Goal: Complete application form

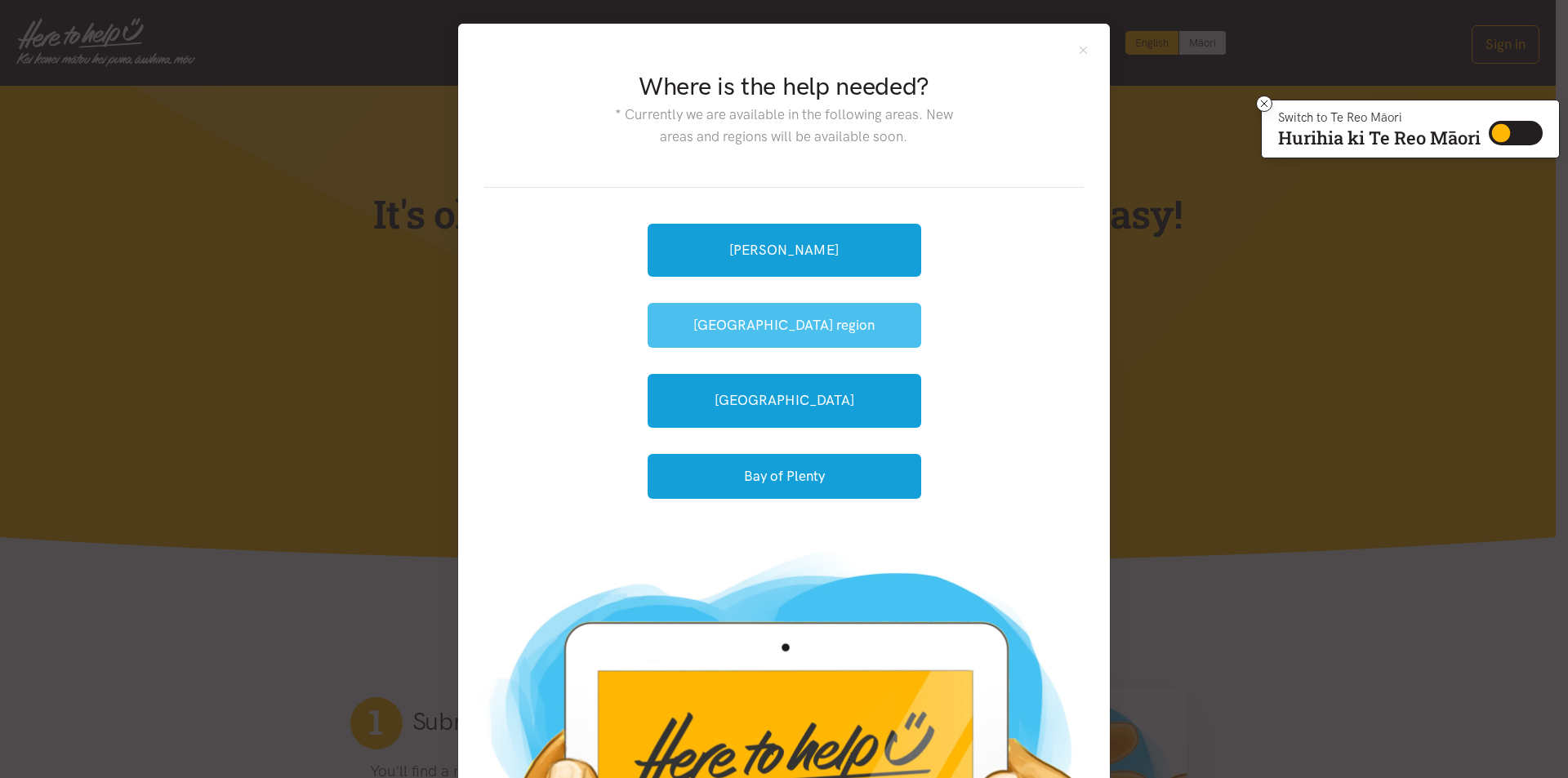
click at [765, 317] on button "[GEOGRAPHIC_DATA] region" at bounding box center [784, 325] width 274 height 45
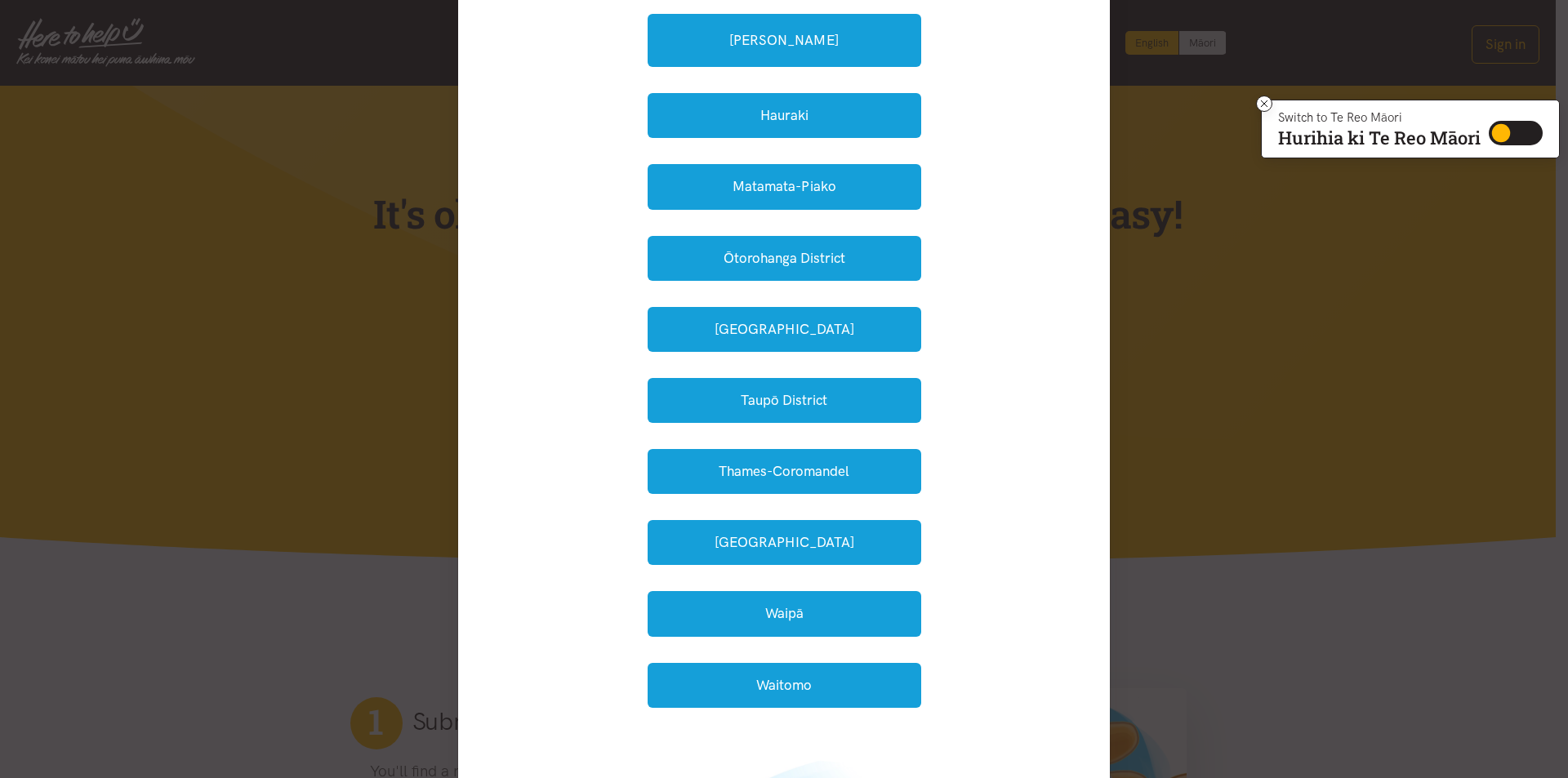
scroll to position [246, 0]
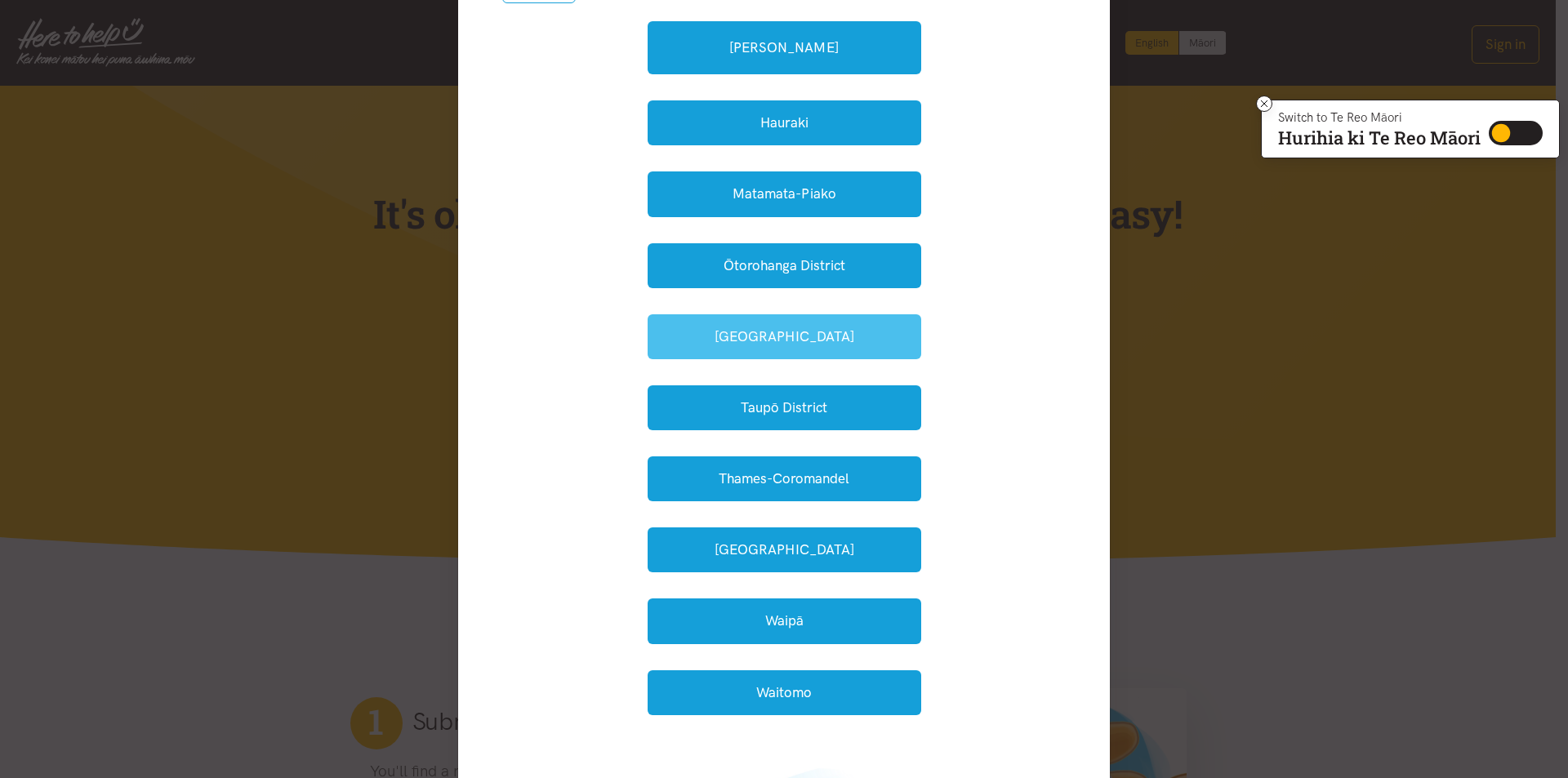
click at [765, 339] on button "South Waikato" at bounding box center [784, 337] width 274 height 45
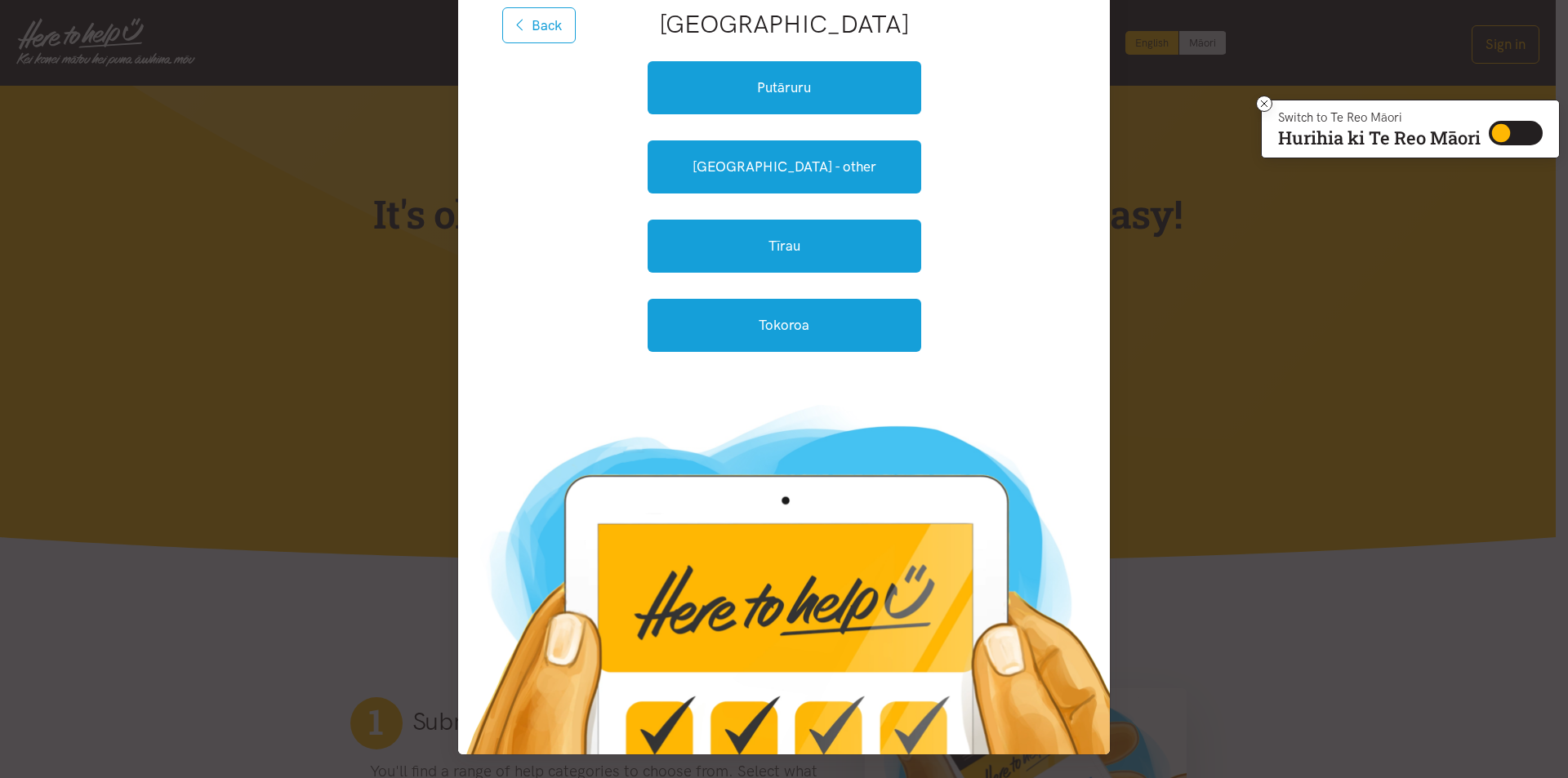
scroll to position [206, 0]
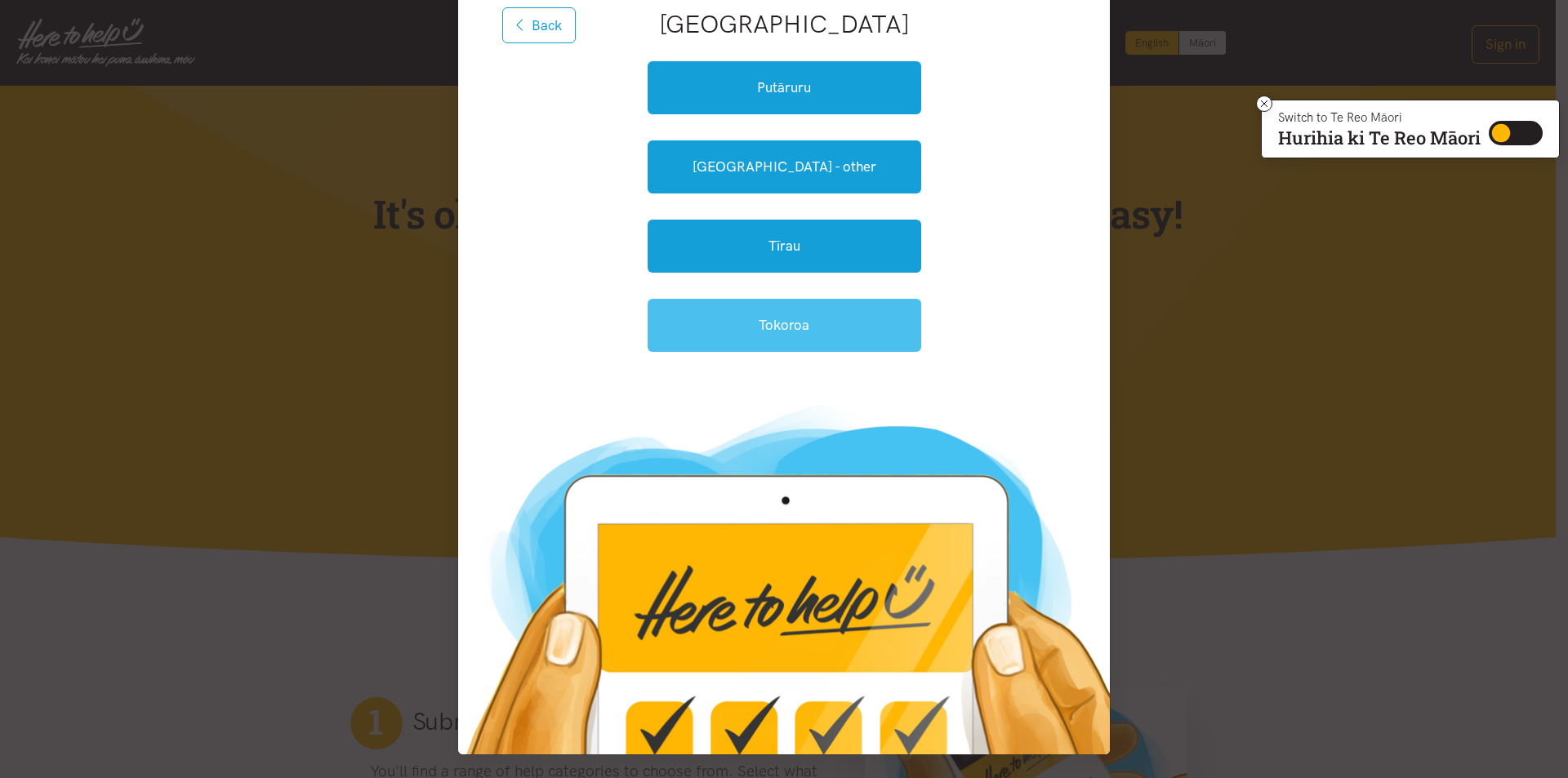
click at [772, 325] on link "Tokoroa" at bounding box center [784, 325] width 274 height 53
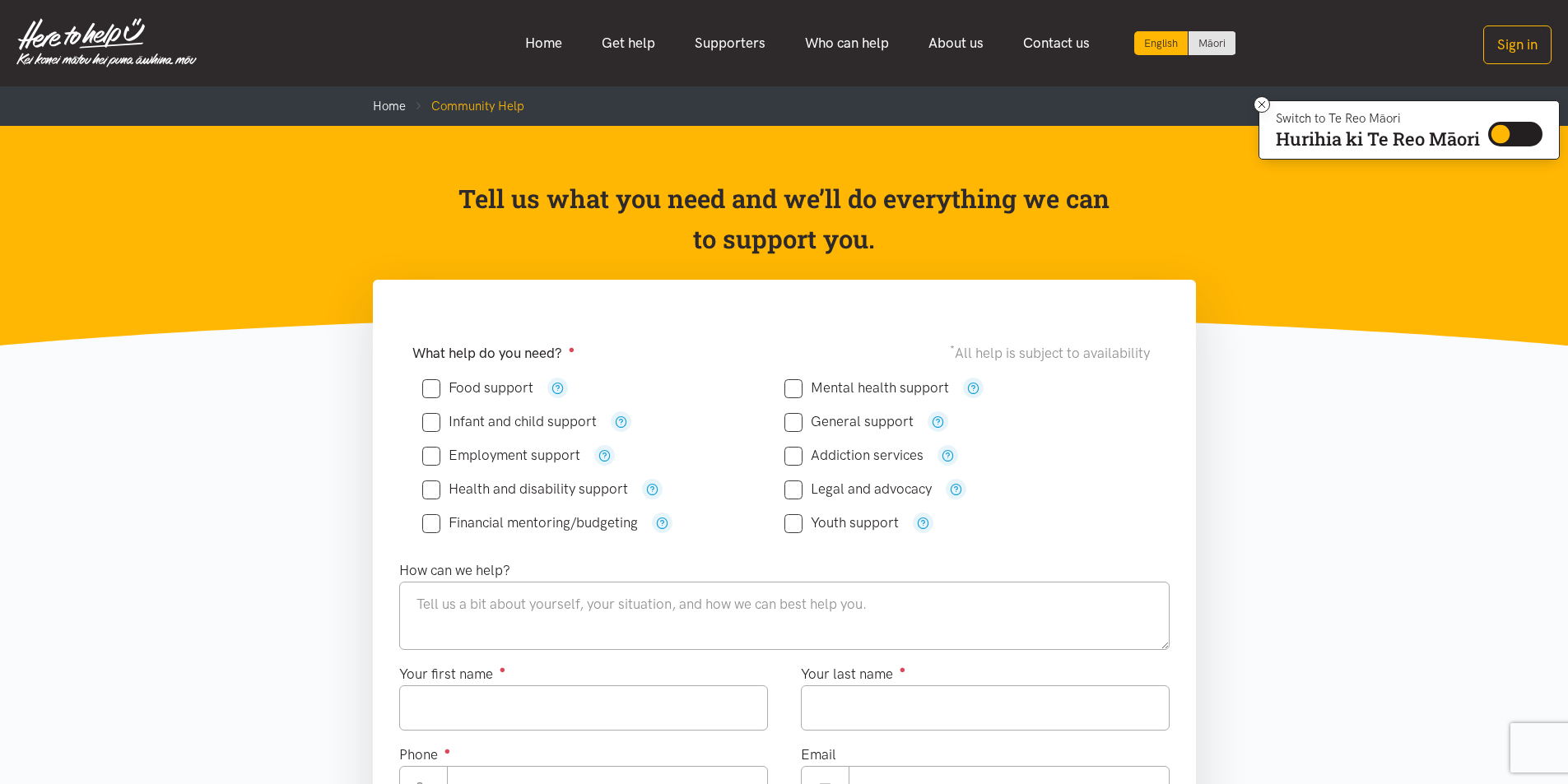
click at [431, 391] on input "Food support" at bounding box center [478, 388] width 111 height 14
checkbox input "true"
click at [433, 454] on input "Employment support" at bounding box center [501, 455] width 158 height 14
checkbox input "true"
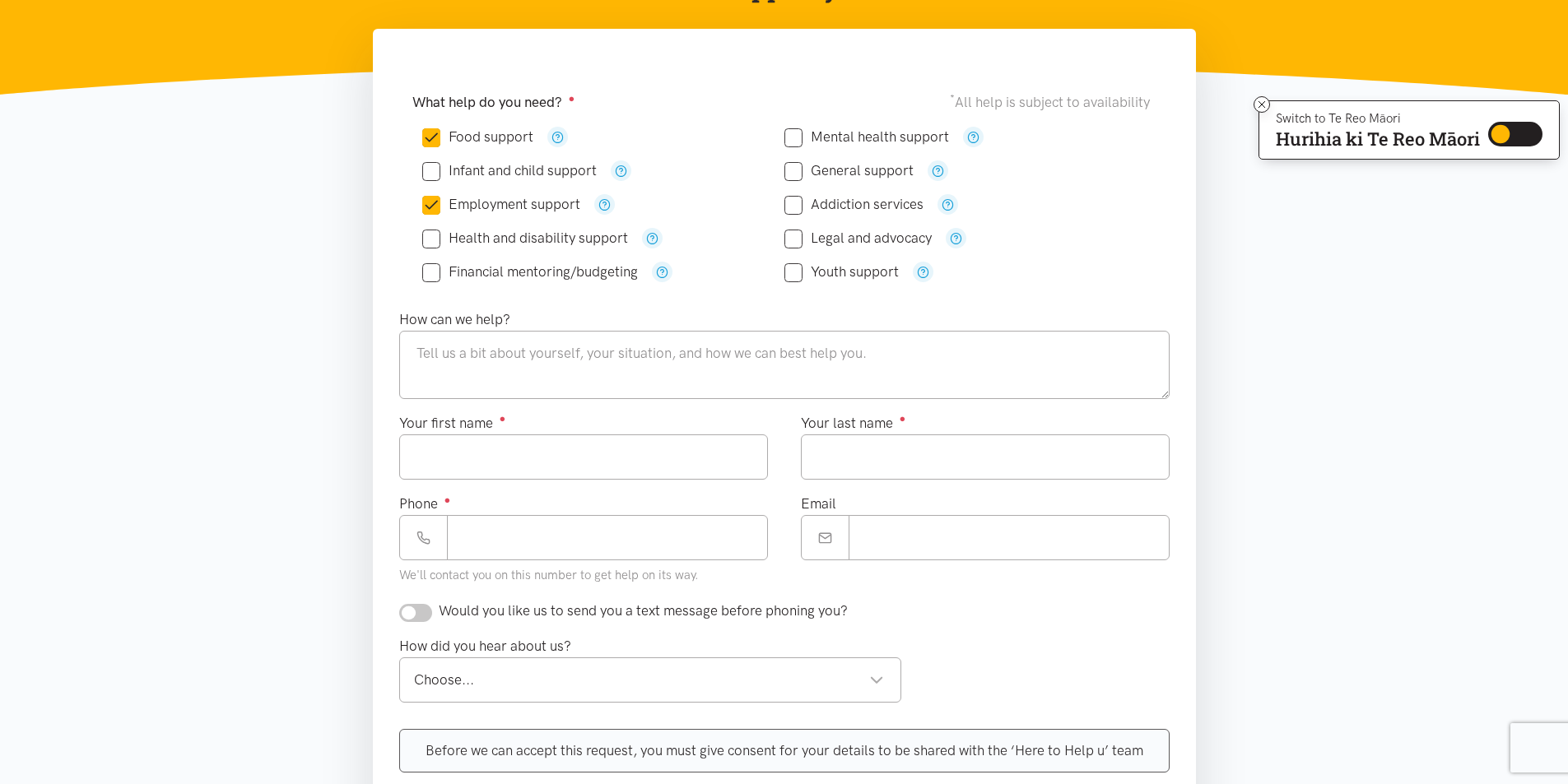
scroll to position [340, 0]
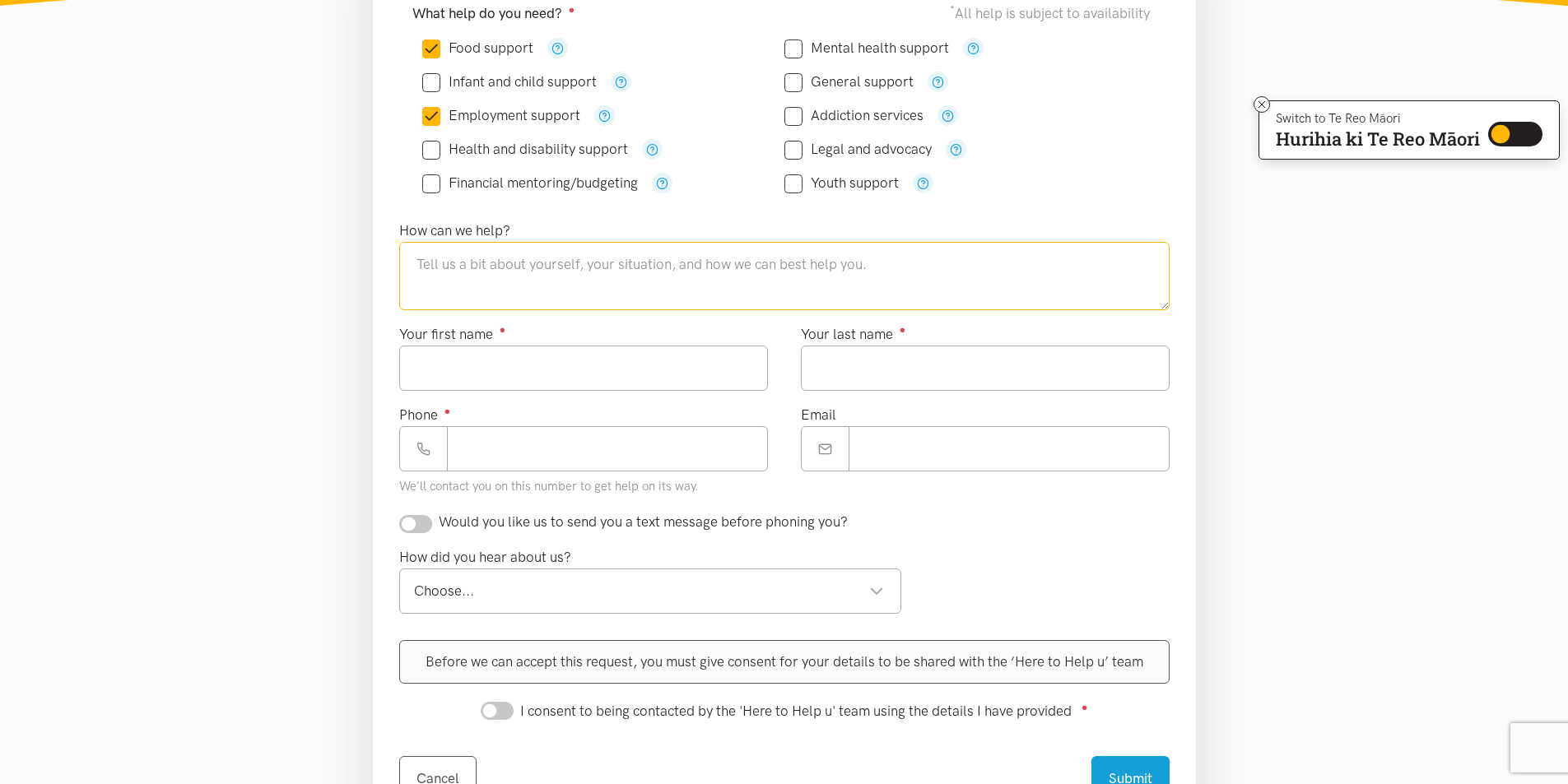
click at [477, 259] on textarea at bounding box center [784, 275] width 771 height 67
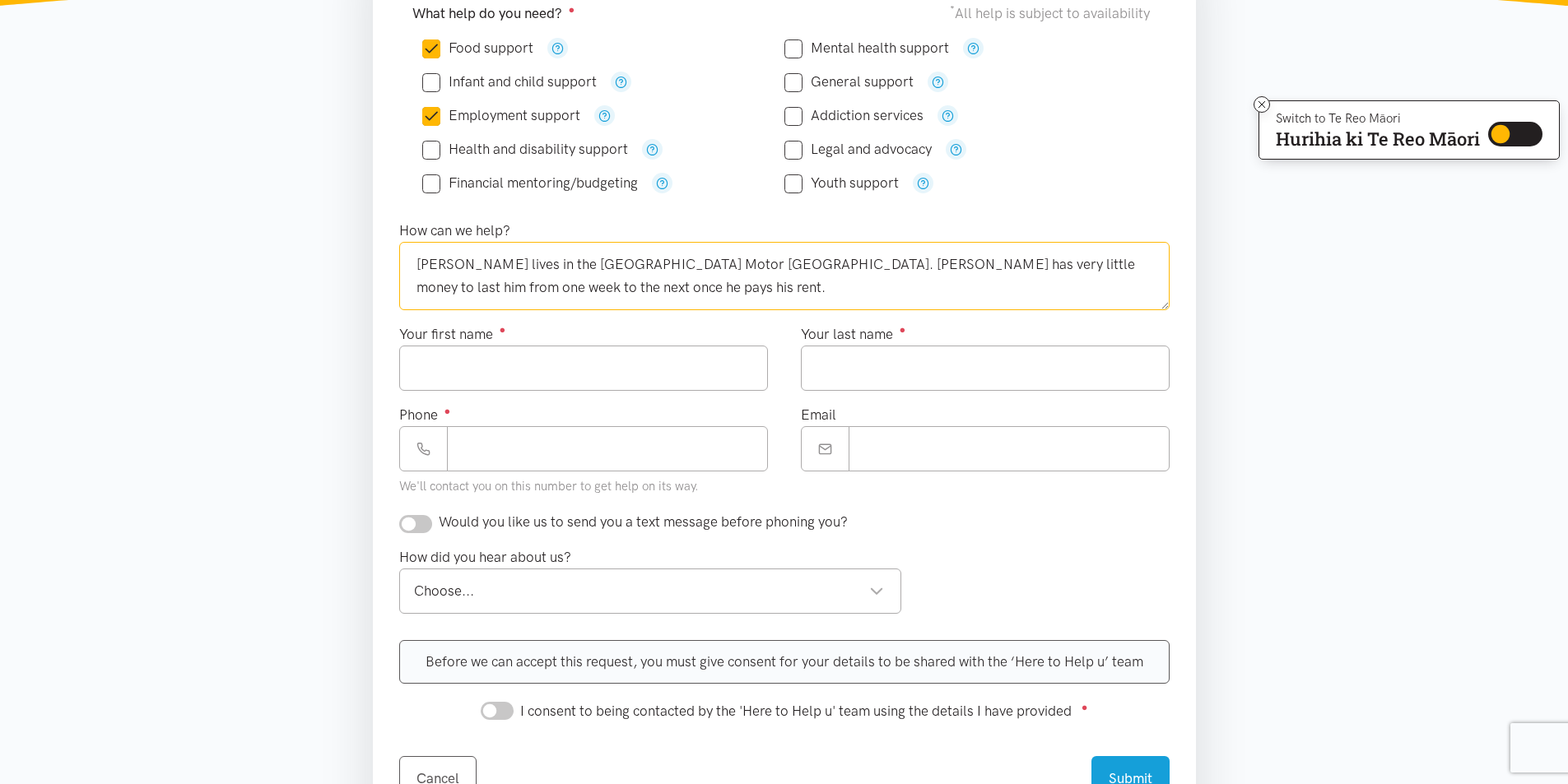
click at [486, 290] on textarea "[PERSON_NAME] lives in the [GEOGRAPHIC_DATA] Motor [GEOGRAPHIC_DATA]. [PERSON_N…" at bounding box center [784, 275] width 771 height 67
type textarea "[PERSON_NAME] lives in the [GEOGRAPHIC_DATA] Motor [GEOGRAPHIC_DATA]. [PERSON_N…"
click at [423, 368] on input "Your first name ●" at bounding box center [583, 368] width 369 height 45
type input "******"
click at [842, 380] on input "Your last name ●" at bounding box center [985, 368] width 369 height 45
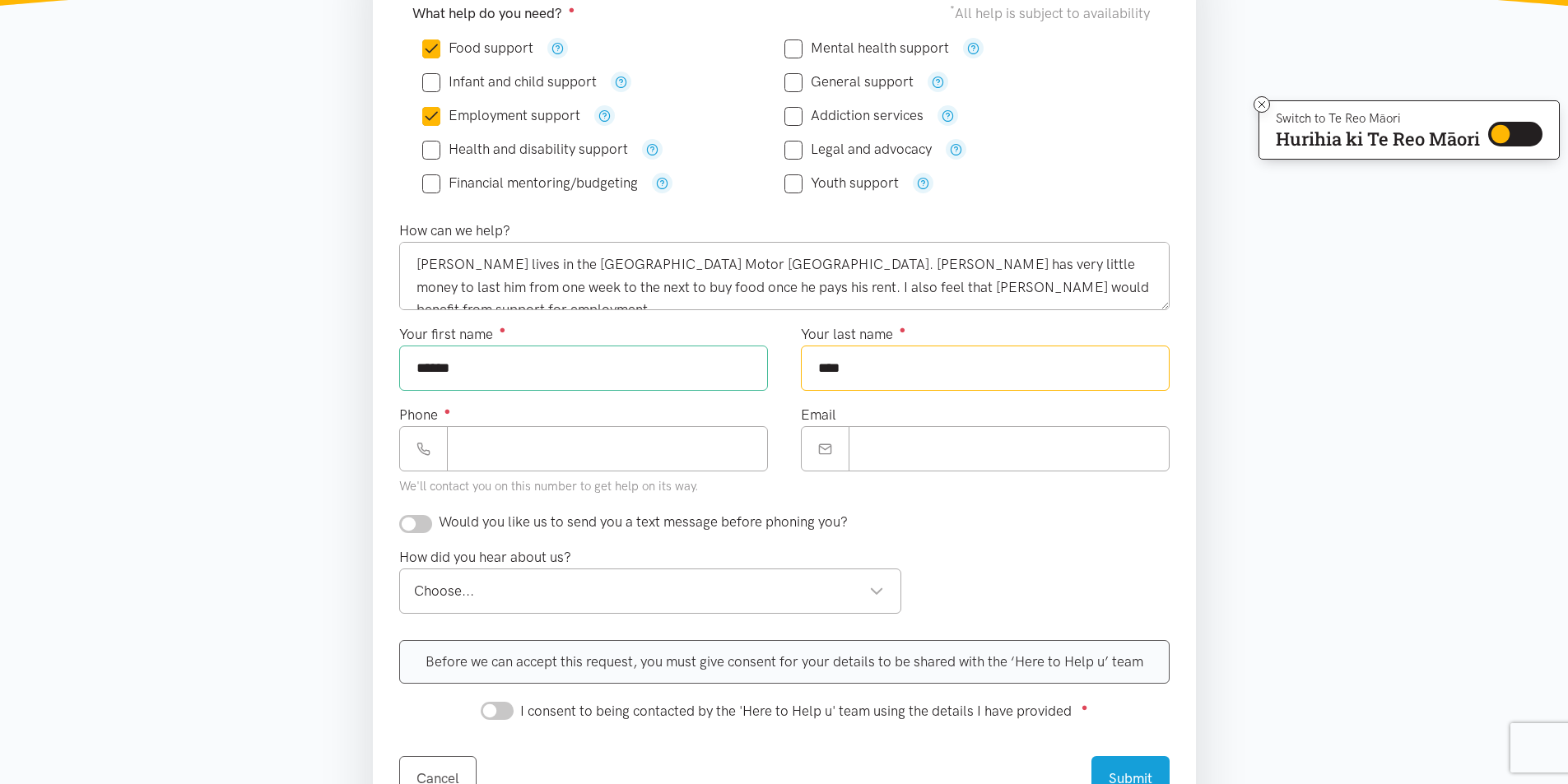
type input "****"
click at [799, 265] on textarea "[PERSON_NAME] lives in the [GEOGRAPHIC_DATA] Motor [GEOGRAPHIC_DATA]. [PERSON_N…" at bounding box center [784, 275] width 771 height 67
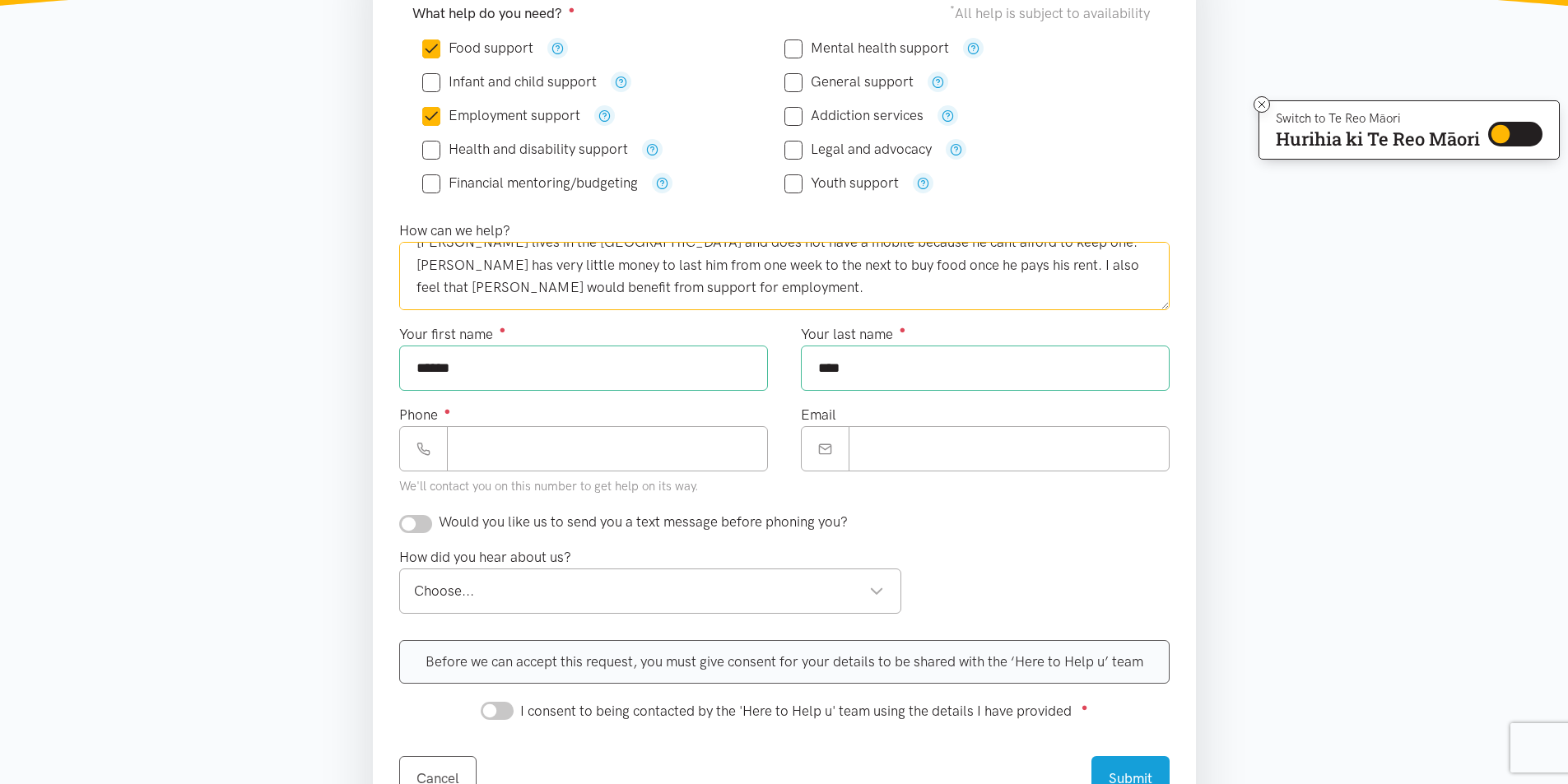
type textarea "[PERSON_NAME] lives in the [GEOGRAPHIC_DATA] and does not have a mobile because…"
click at [478, 446] on input "Phone ●" at bounding box center [607, 449] width 321 height 45
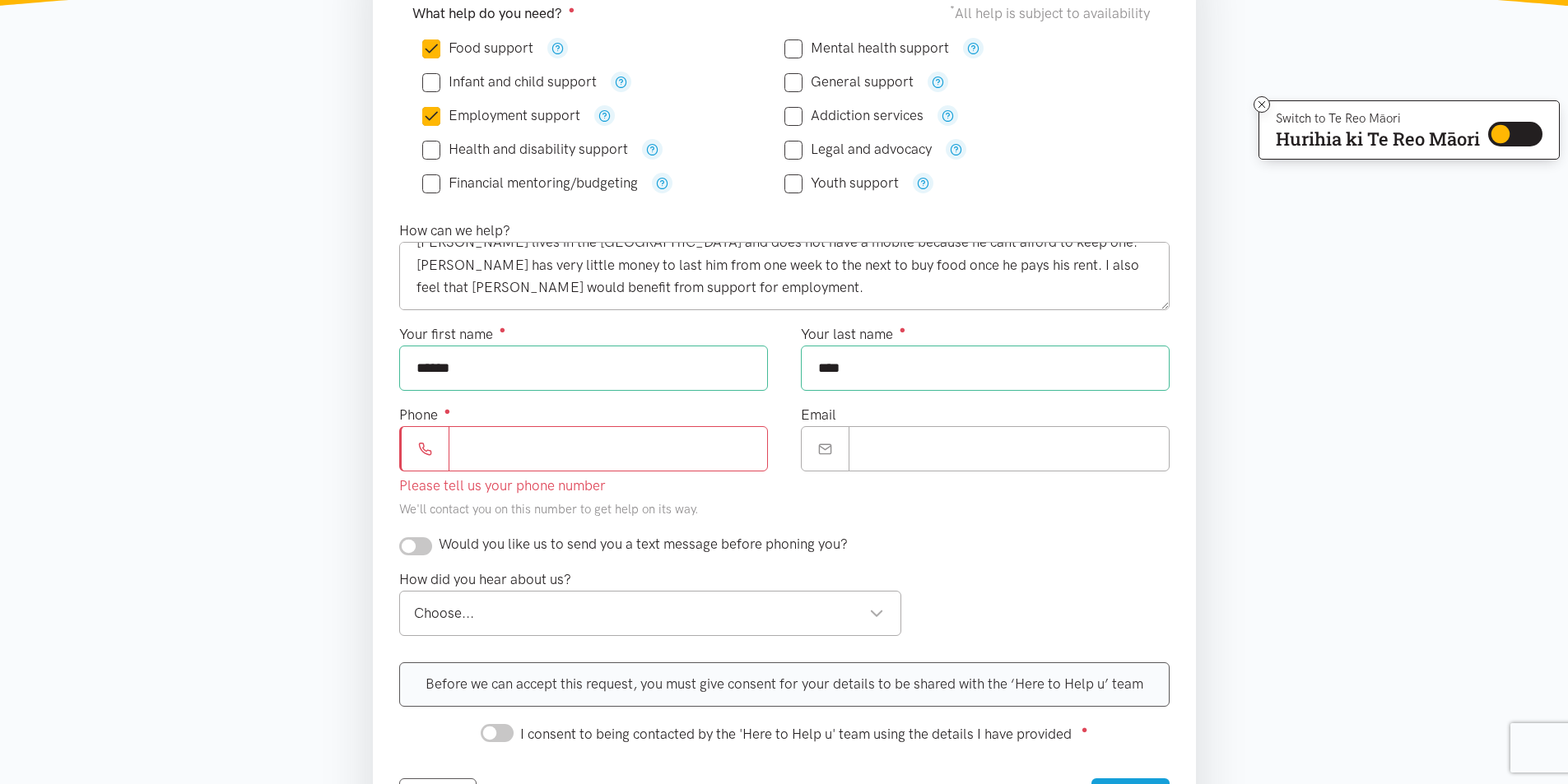
click at [1040, 564] on form "What help do you need? ● * All help is subject to availability Food support" at bounding box center [784, 395] width 771 height 858
click at [894, 438] on input "Email" at bounding box center [1008, 449] width 321 height 45
type input "**********"
click at [883, 618] on div "Choose..." at bounding box center [649, 613] width 471 height 22
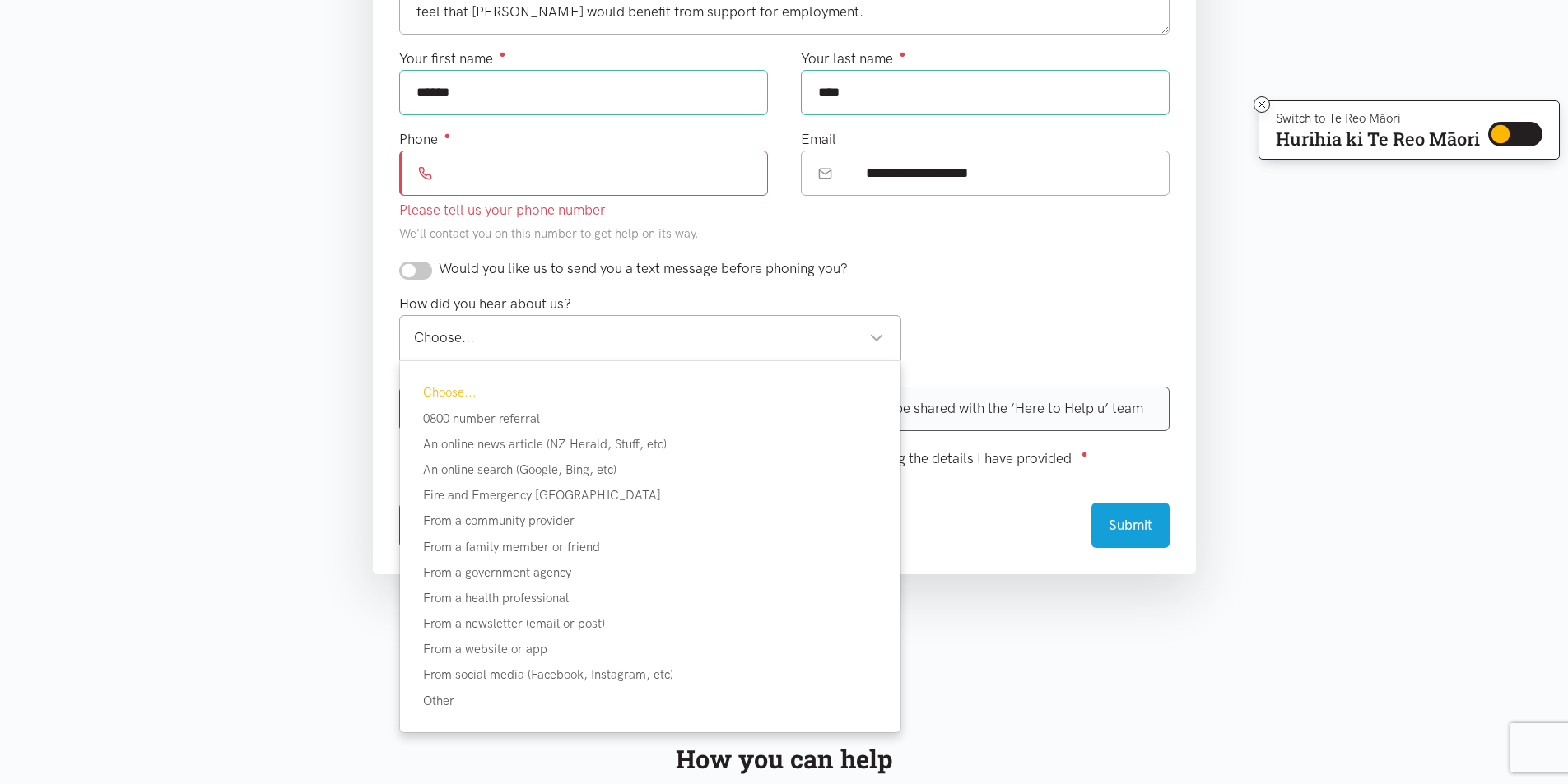
scroll to position [650, 0]
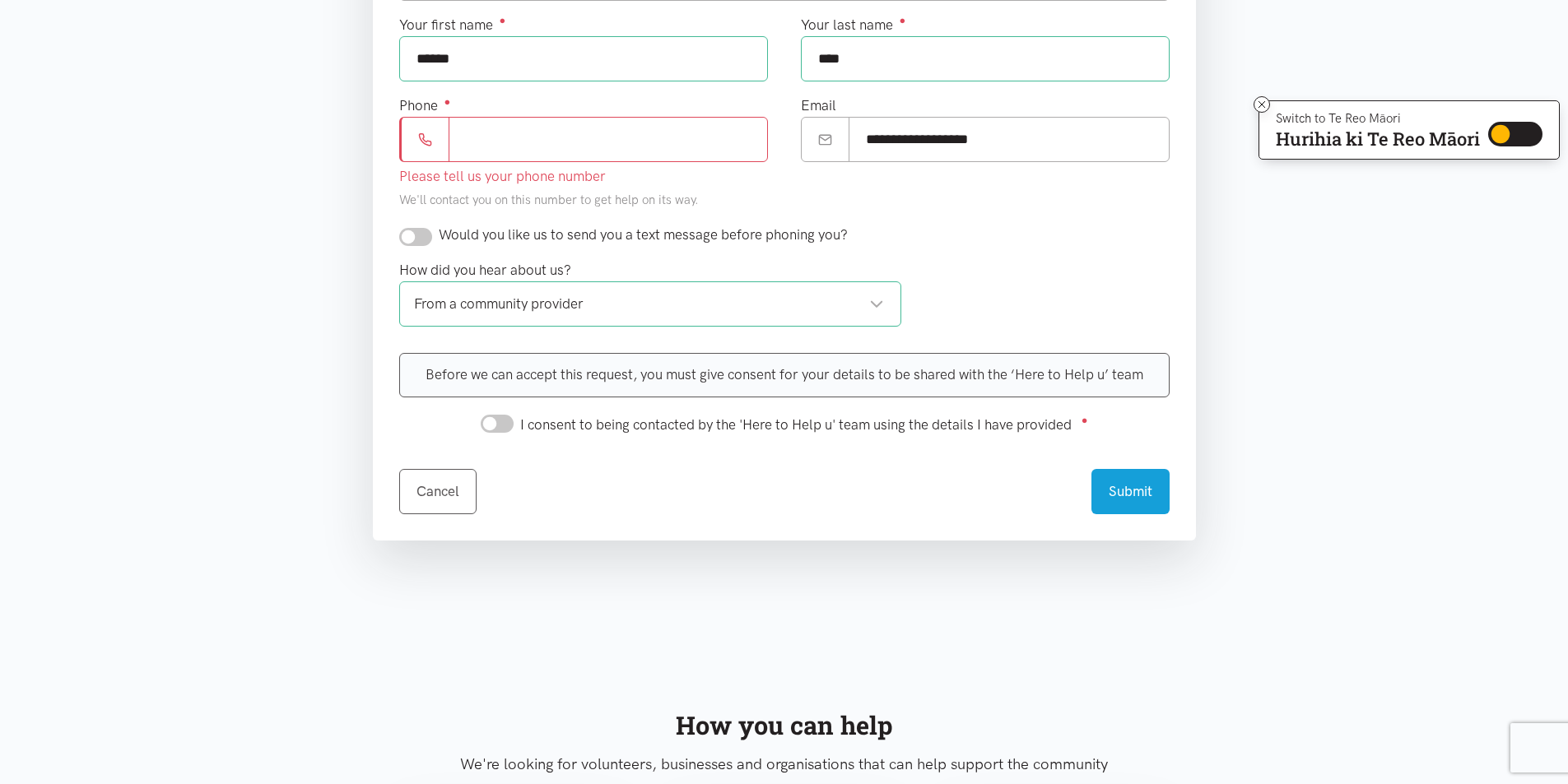
click at [427, 244] on input "checkbox" at bounding box center [415, 237] width 33 height 18
click at [407, 236] on input "checkbox" at bounding box center [415, 237] width 33 height 18
checkbox input "false"
click at [493, 141] on input "Phone ●" at bounding box center [608, 139] width 319 height 45
click at [502, 426] on input "I consent to being contacted by the 'Here to Help u' team using the details I h…" at bounding box center [496, 424] width 33 height 18
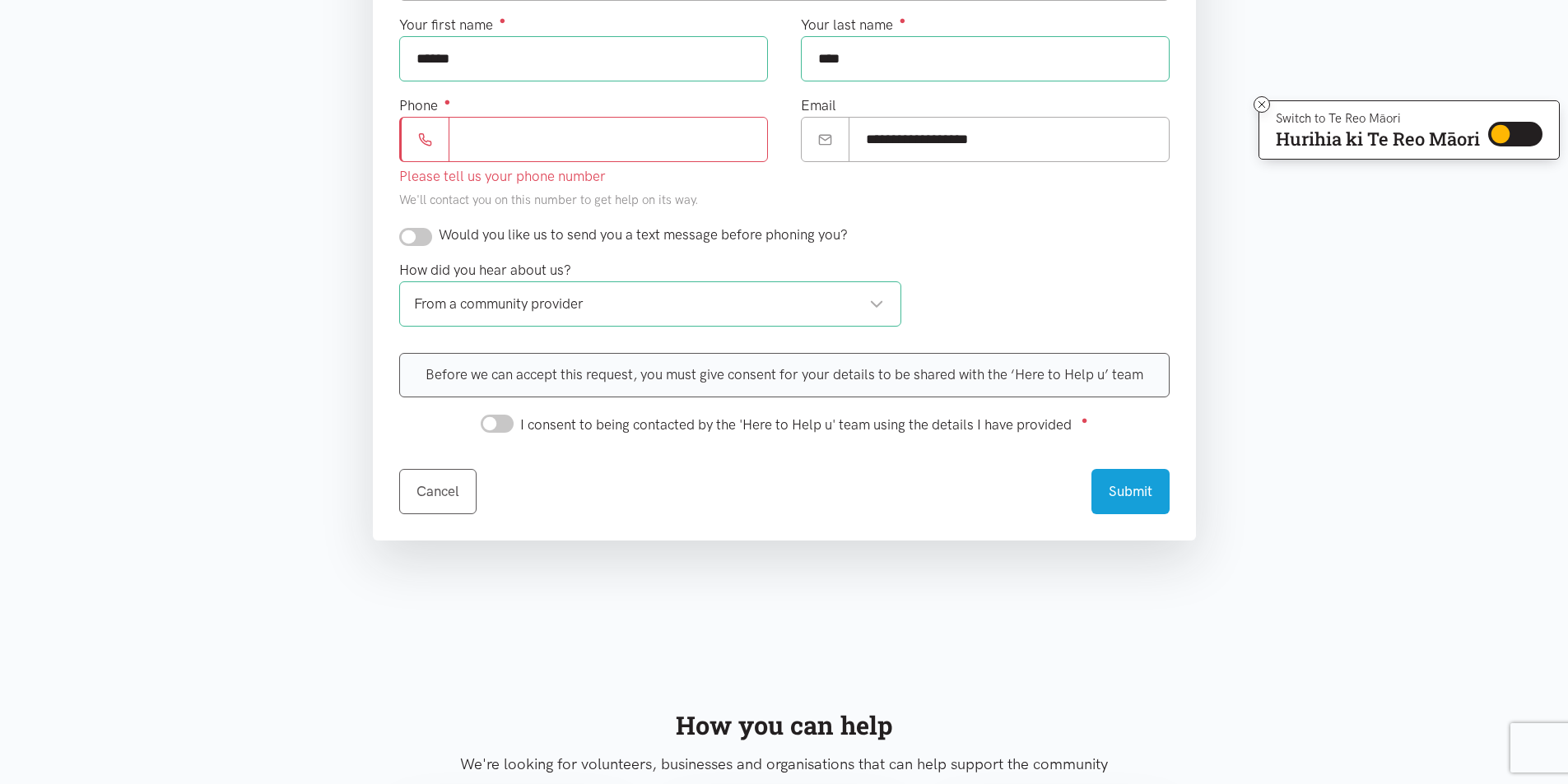
checkbox input "true"
click at [1128, 488] on button "Submit" at bounding box center [1131, 489] width 79 height 45
click at [1133, 489] on button "Submit" at bounding box center [1131, 489] width 79 height 45
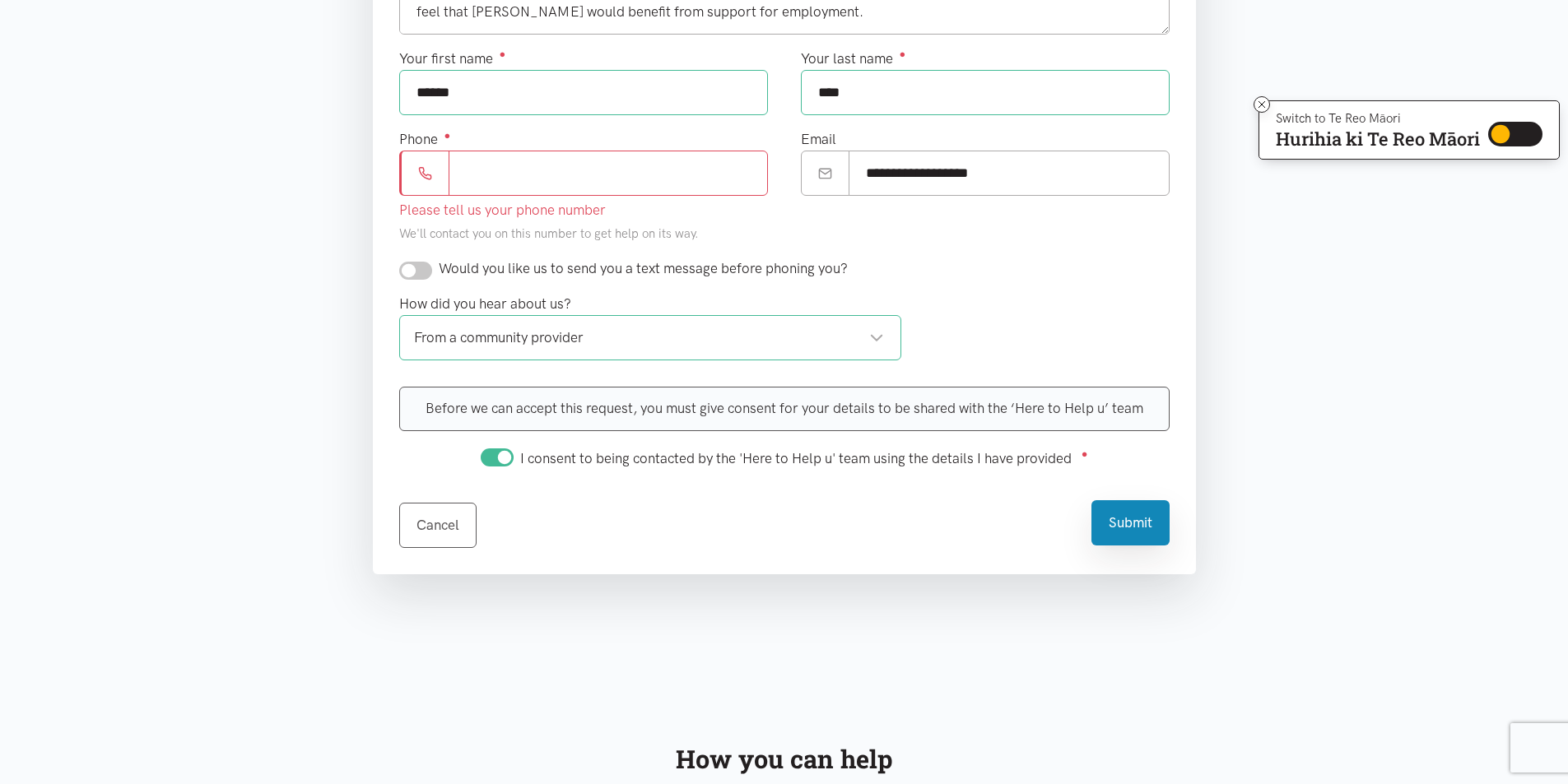
scroll to position [591, 0]
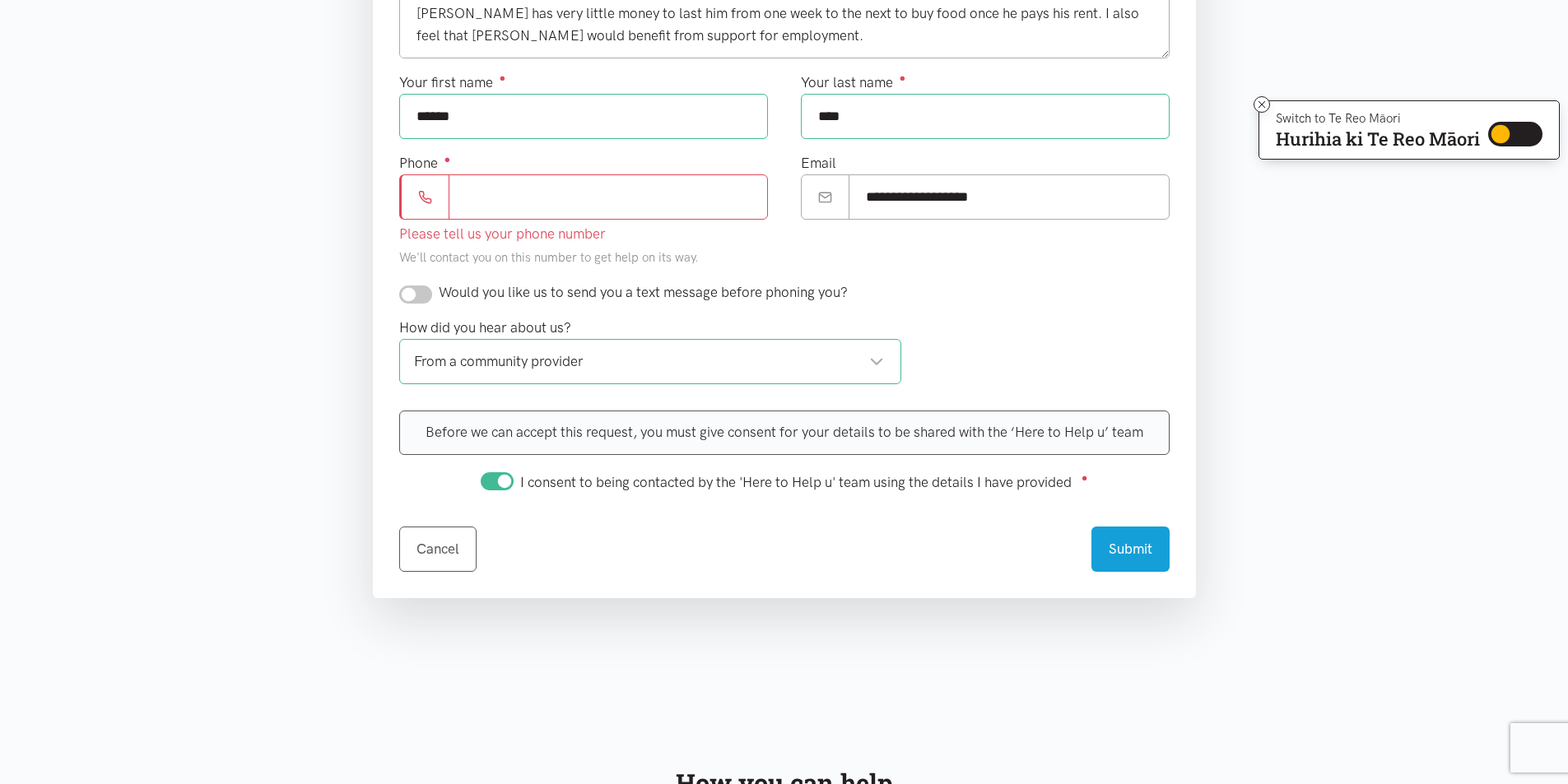
click at [567, 192] on input "Phone ●" at bounding box center [608, 196] width 319 height 45
type input "**********"
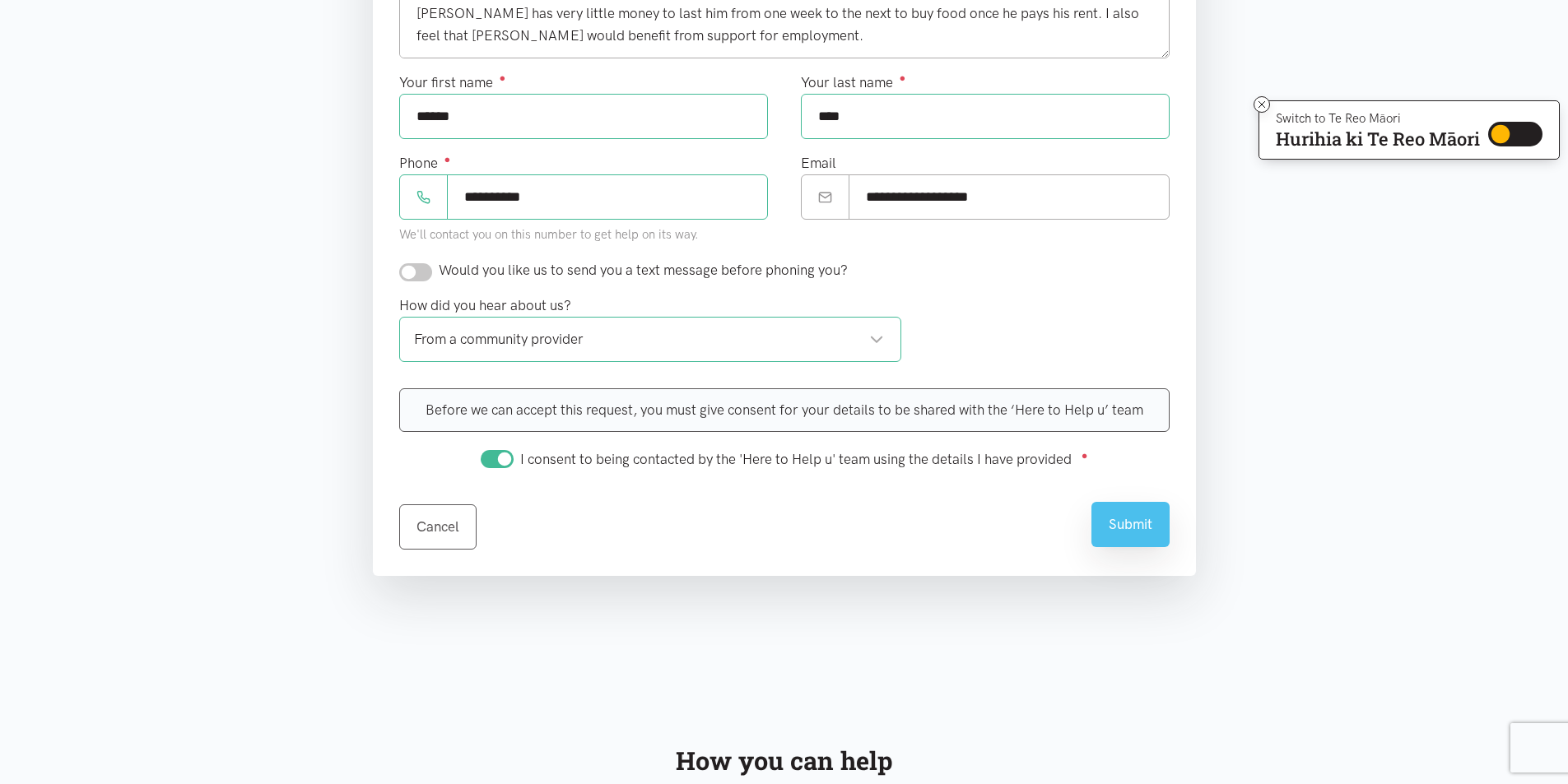
click at [1140, 542] on button "Submit" at bounding box center [1131, 524] width 79 height 45
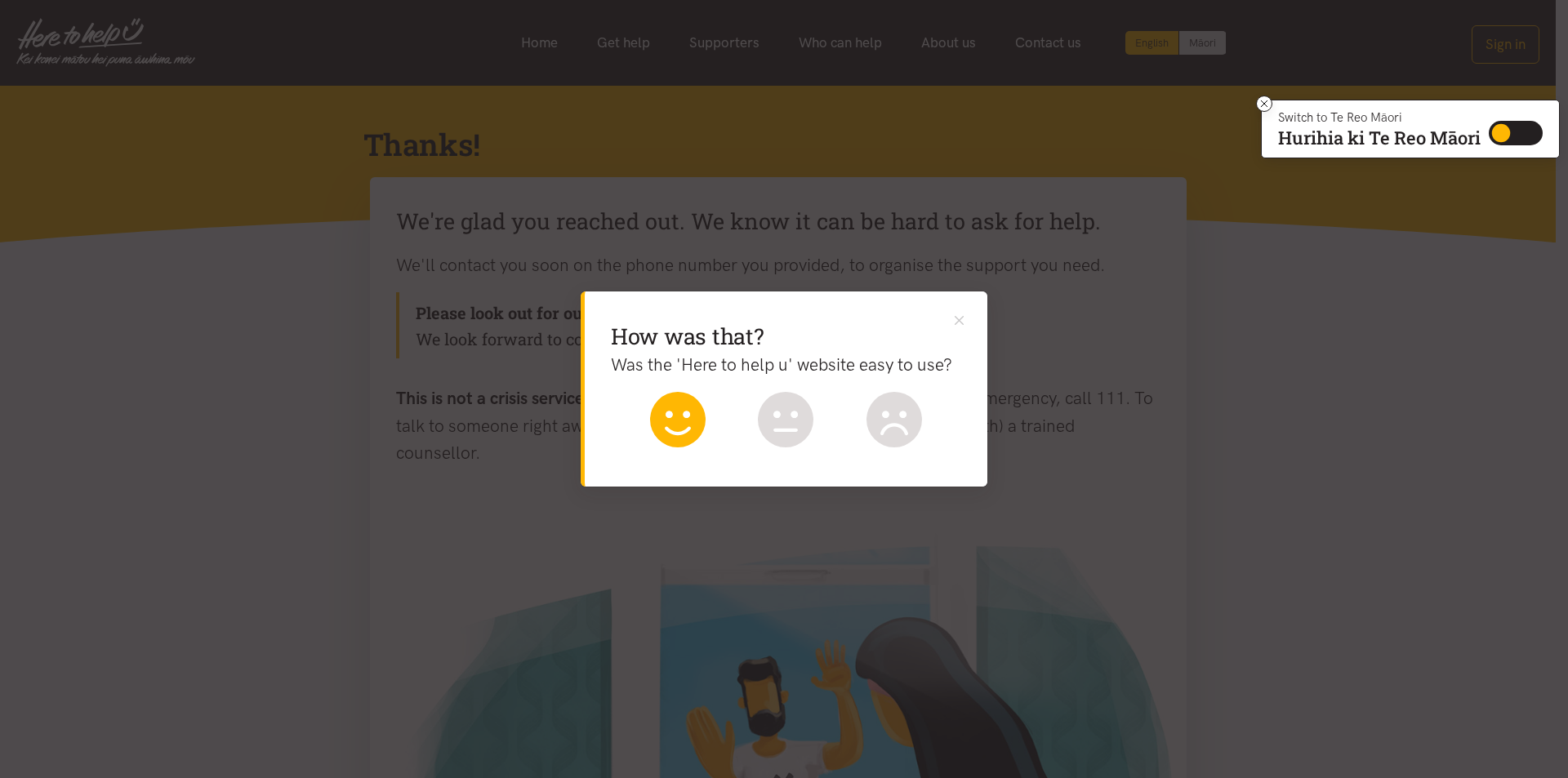
click at [664, 427] on icon at bounding box center [678, 419] width 55 height 55
